Goal: Find contact information: Find contact information

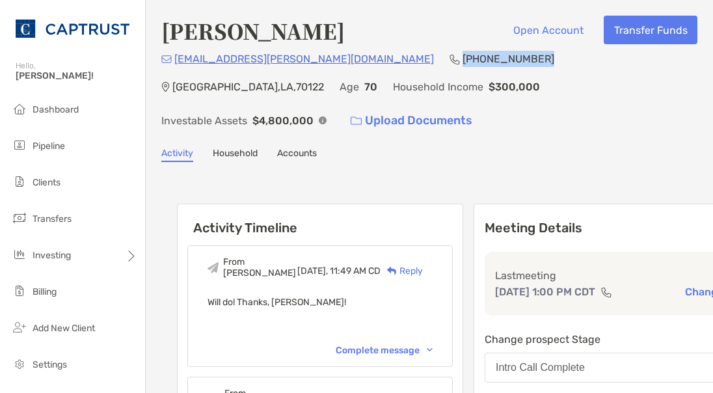
drag, startPoint x: 367, startPoint y: 56, endPoint x: 293, endPoint y: 53, distance: 73.6
click at [463, 53] on p "[PHONE_NUMBER]" at bounding box center [509, 59] width 92 height 16
copy p "[PHONE_NUMBER]"
